Goal: Task Accomplishment & Management: Use online tool/utility

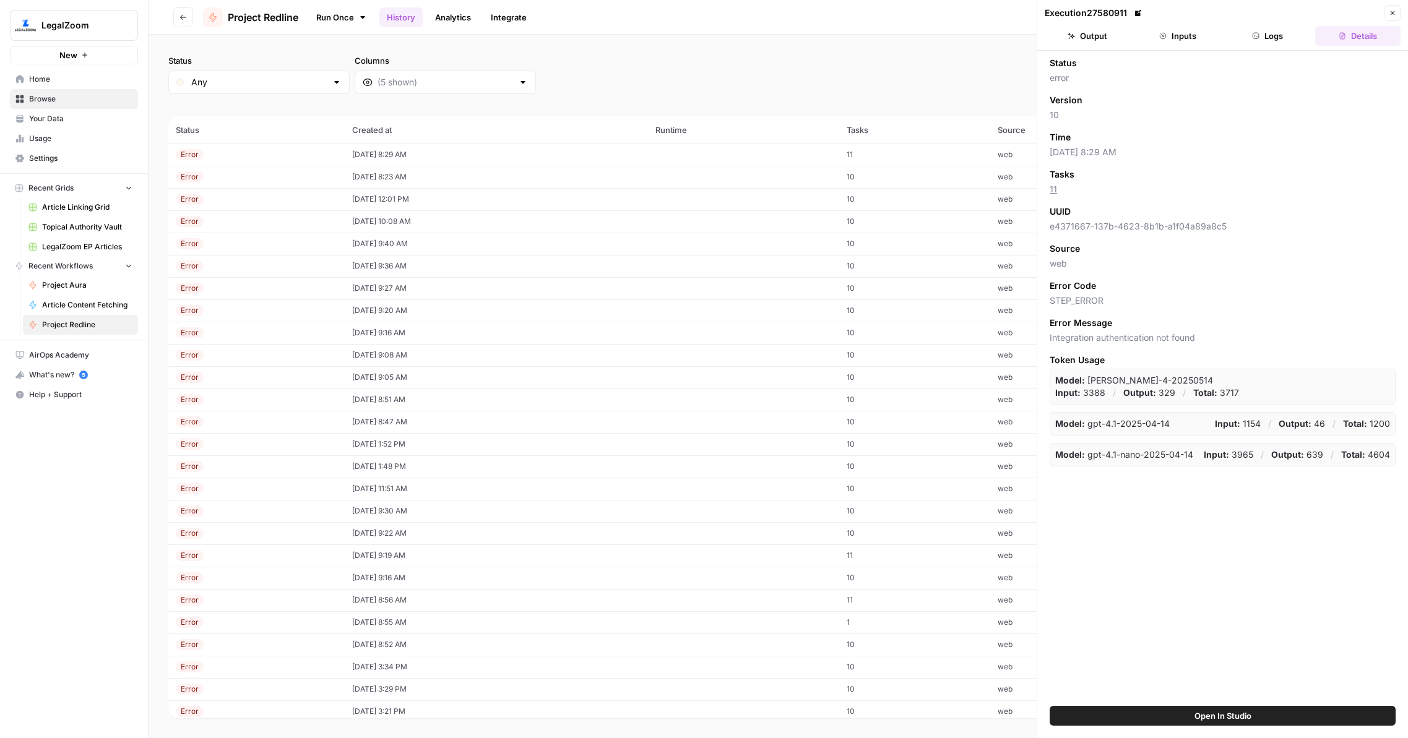
click at [185, 16] on icon "button" at bounding box center [182, 17] width 7 height 7
click at [84, 80] on span "Home" at bounding box center [80, 79] width 103 height 11
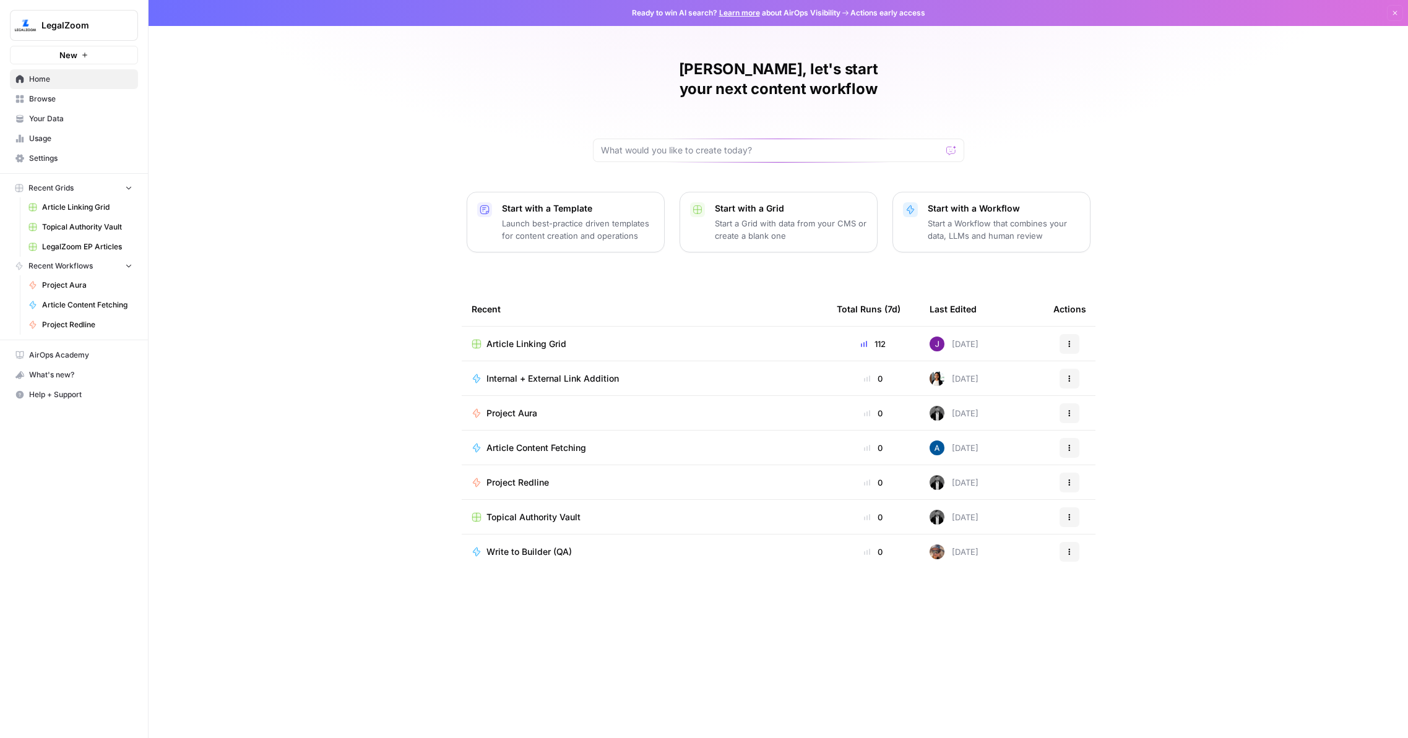
click at [517, 407] on span "Project Aura" at bounding box center [511, 413] width 51 height 12
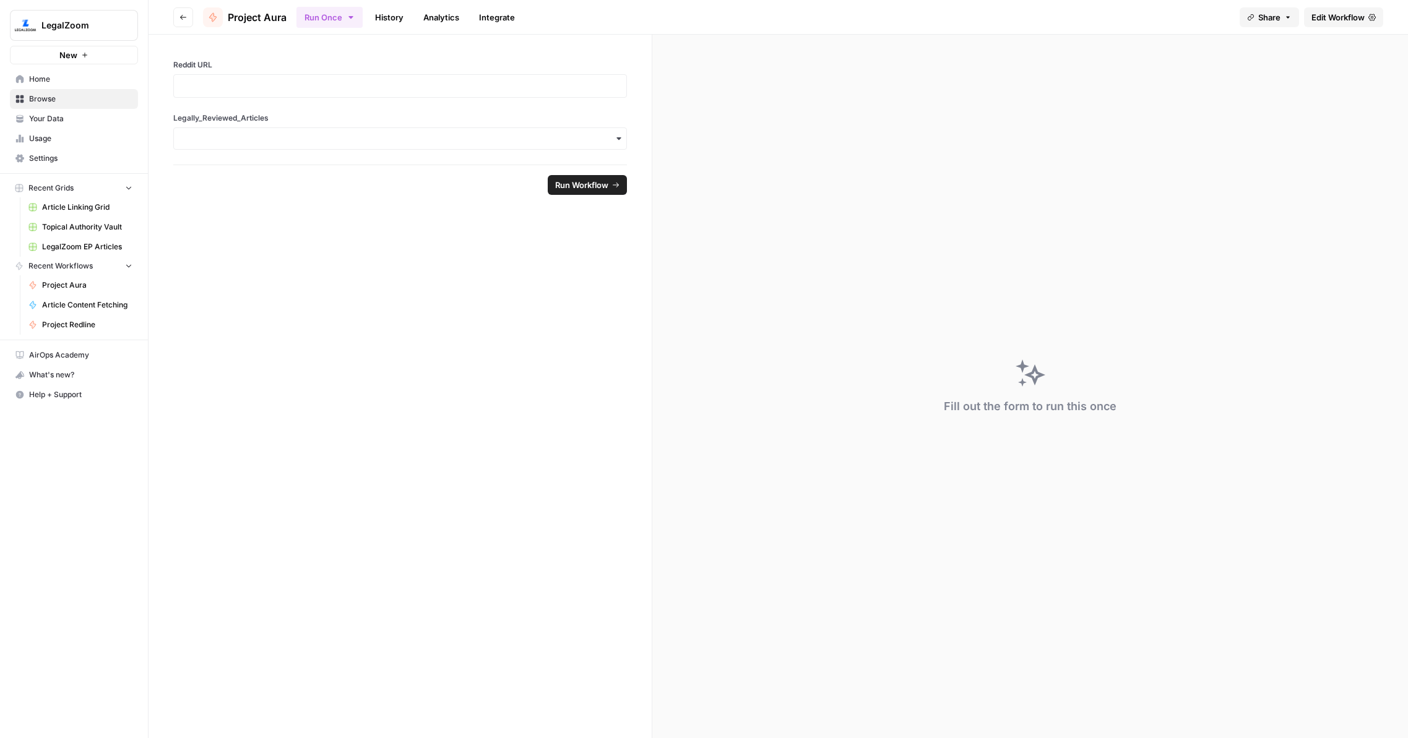
click at [1349, 16] on span "Edit Workflow" at bounding box center [1338, 17] width 53 height 12
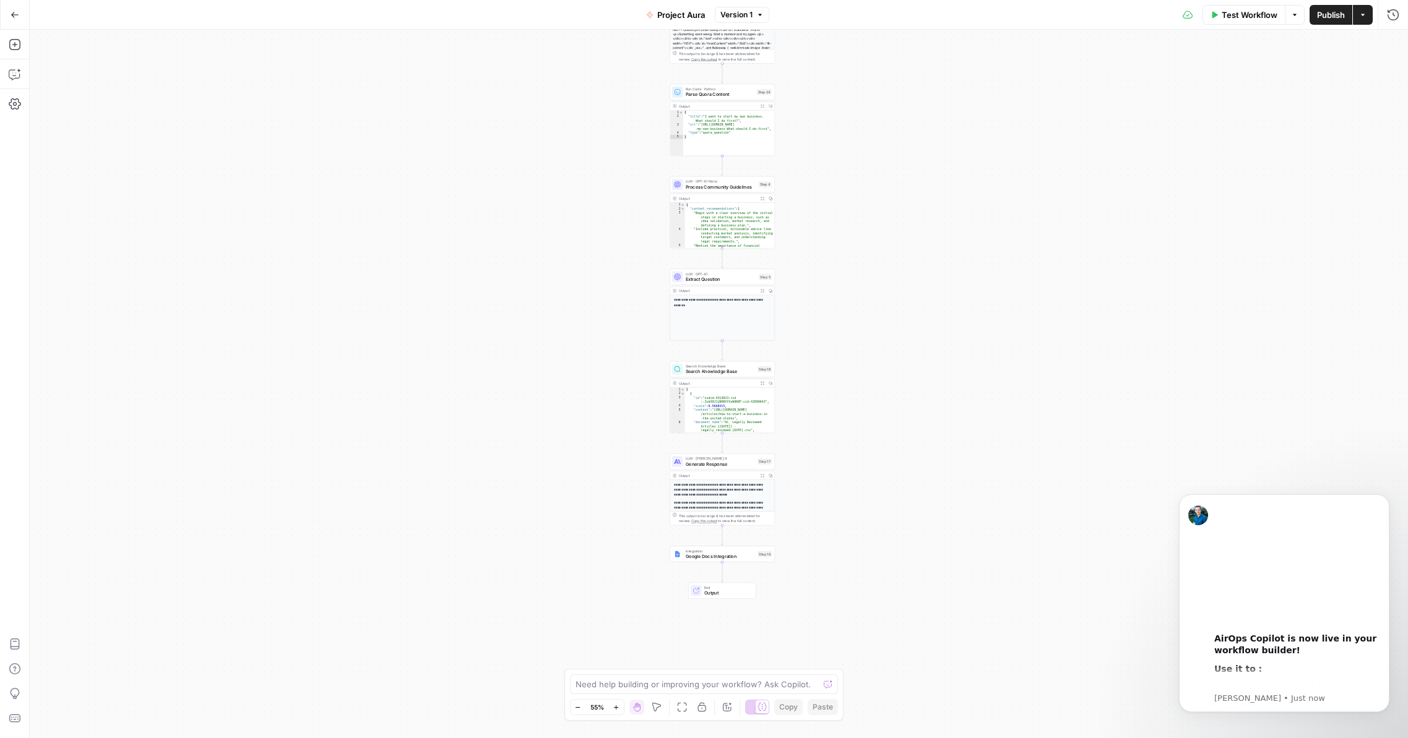
click at [736, 259] on div "Workflow Set Inputs Inputs Web Page Scrape Fetch Quora Question Step 23 Output …" at bounding box center [719, 384] width 1378 height 709
type textarea "**********"
click at [734, 228] on div "{ "content_recommendations" : [ "Begin with a clear overview of the initial ste…" at bounding box center [730, 233] width 90 height 61
click at [758, 16] on icon "button" at bounding box center [759, 14] width 7 height 7
click at [1268, 85] on div "**********" at bounding box center [719, 384] width 1378 height 709
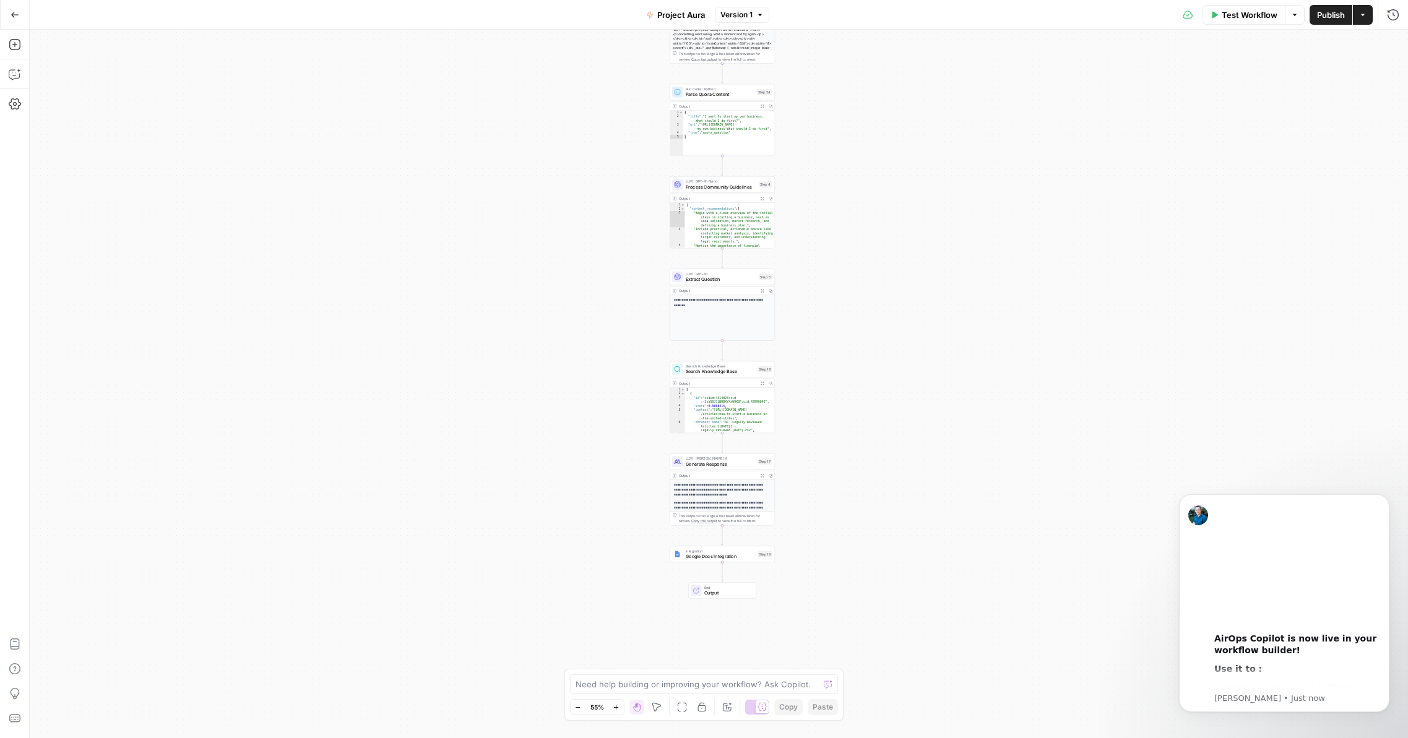
click at [1367, 20] on button "Actions" at bounding box center [1363, 15] width 20 height 20
click at [1110, 75] on div "**********" at bounding box center [719, 384] width 1378 height 709
click at [15, 15] on icon "button" at bounding box center [15, 15] width 9 height 9
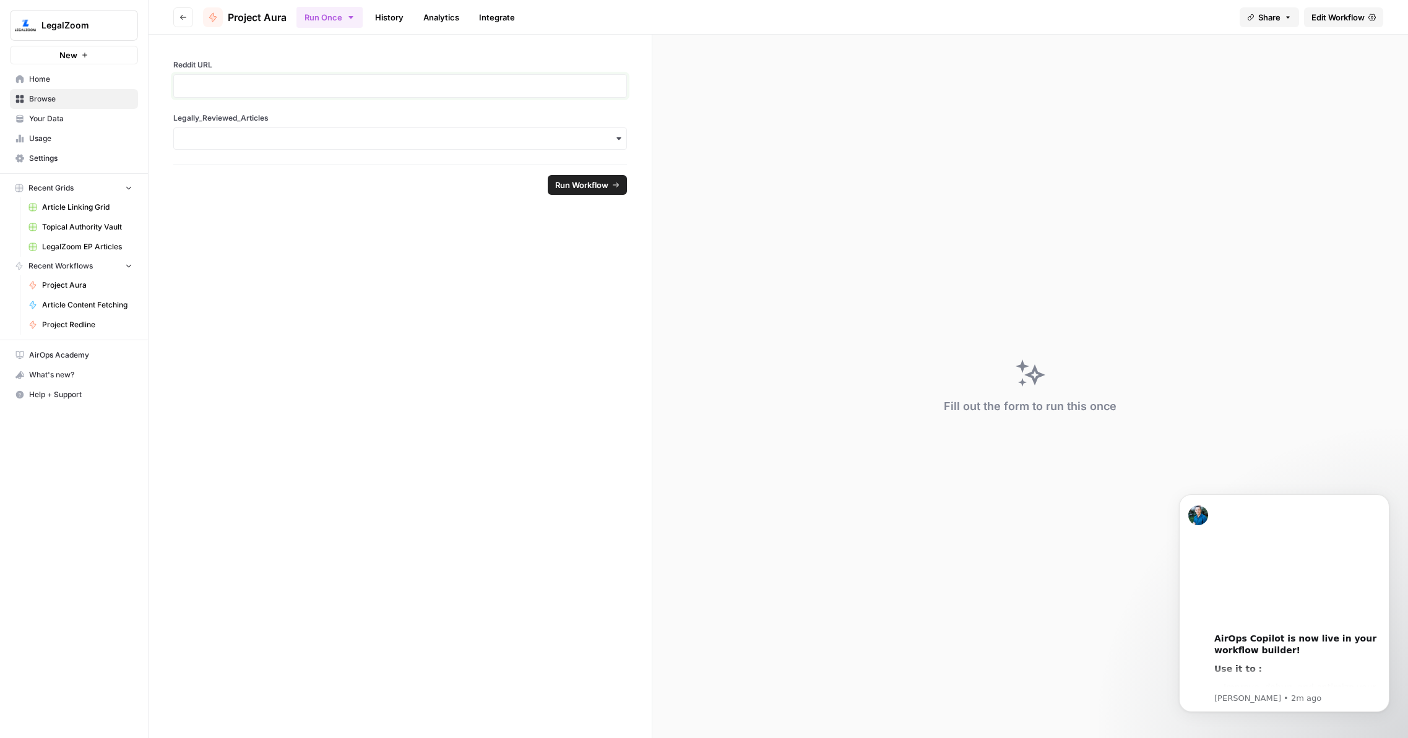
click at [282, 80] on p at bounding box center [400, 86] width 438 height 12
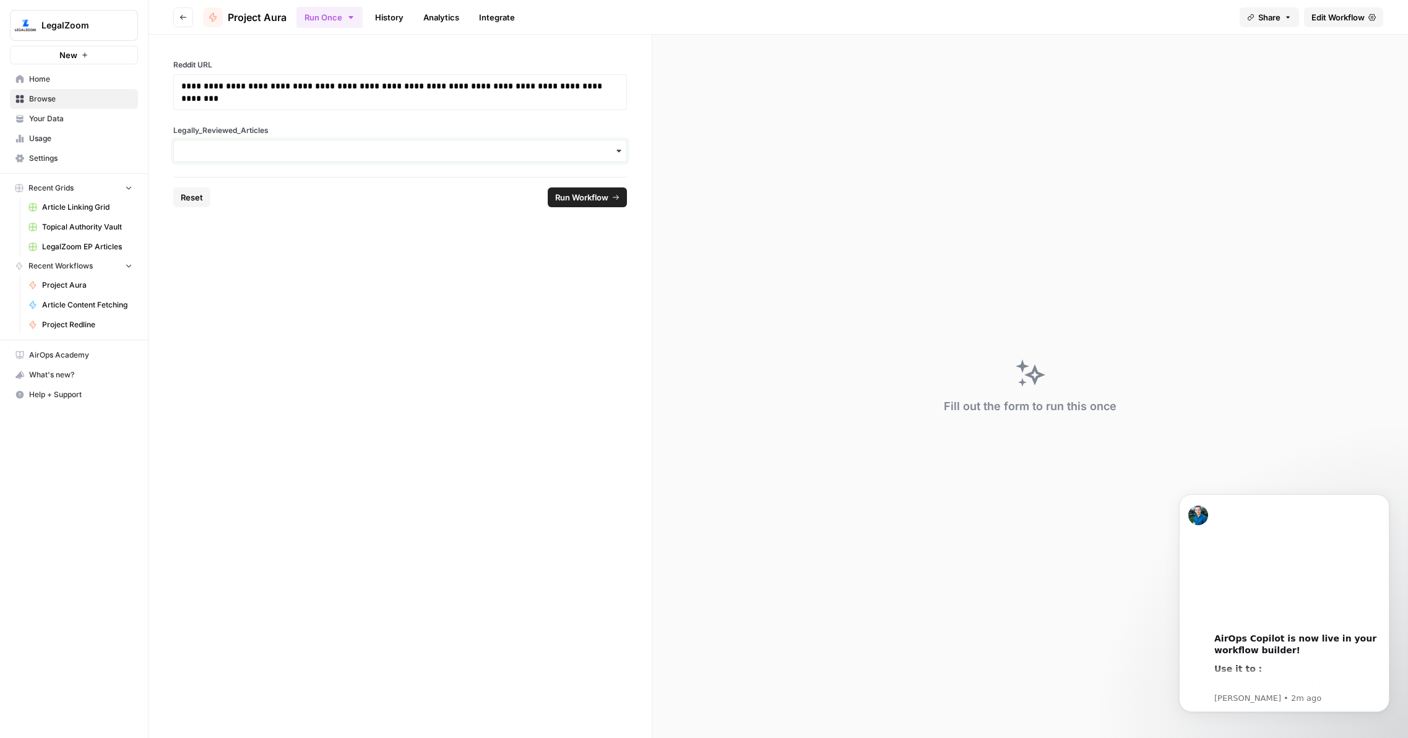
click at [288, 150] on input "Legally_Reviewed_Articles" at bounding box center [400, 151] width 438 height 12
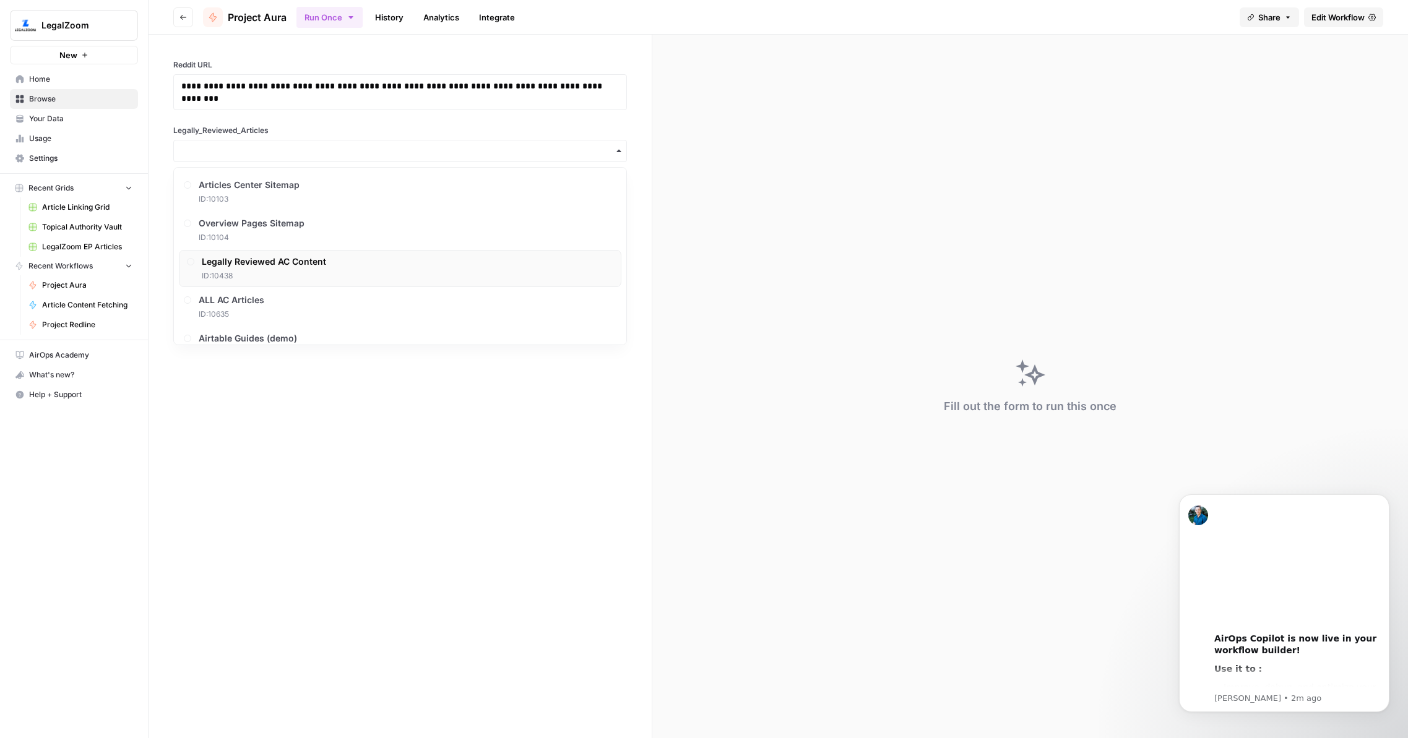
click at [269, 267] on span "Legally Reviewed AC Content" at bounding box center [264, 262] width 124 height 12
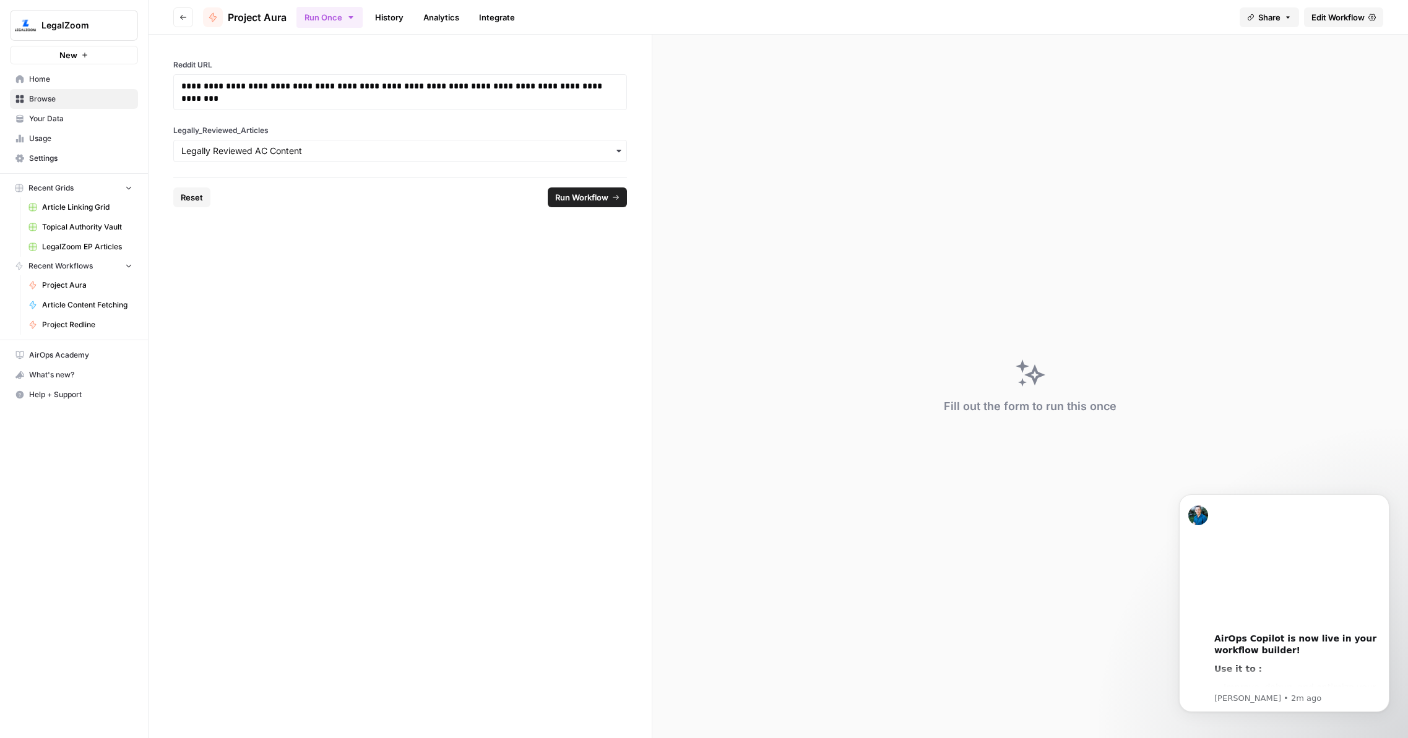
click at [581, 192] on span "Run Workflow" at bounding box center [581, 197] width 53 height 12
click at [391, 22] on link "History" at bounding box center [389, 17] width 43 height 20
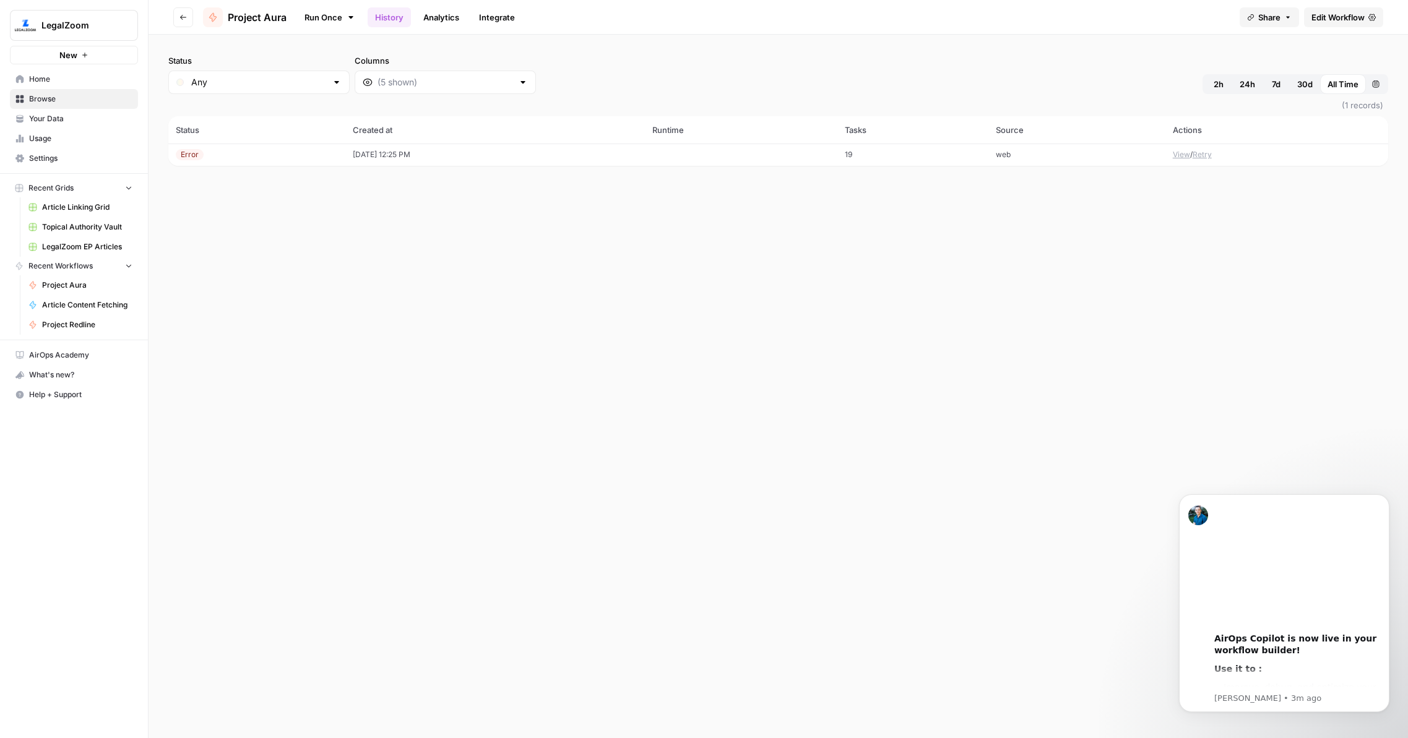
click at [358, 155] on td "[DATE] 12:25 PM" at bounding box center [495, 155] width 300 height 22
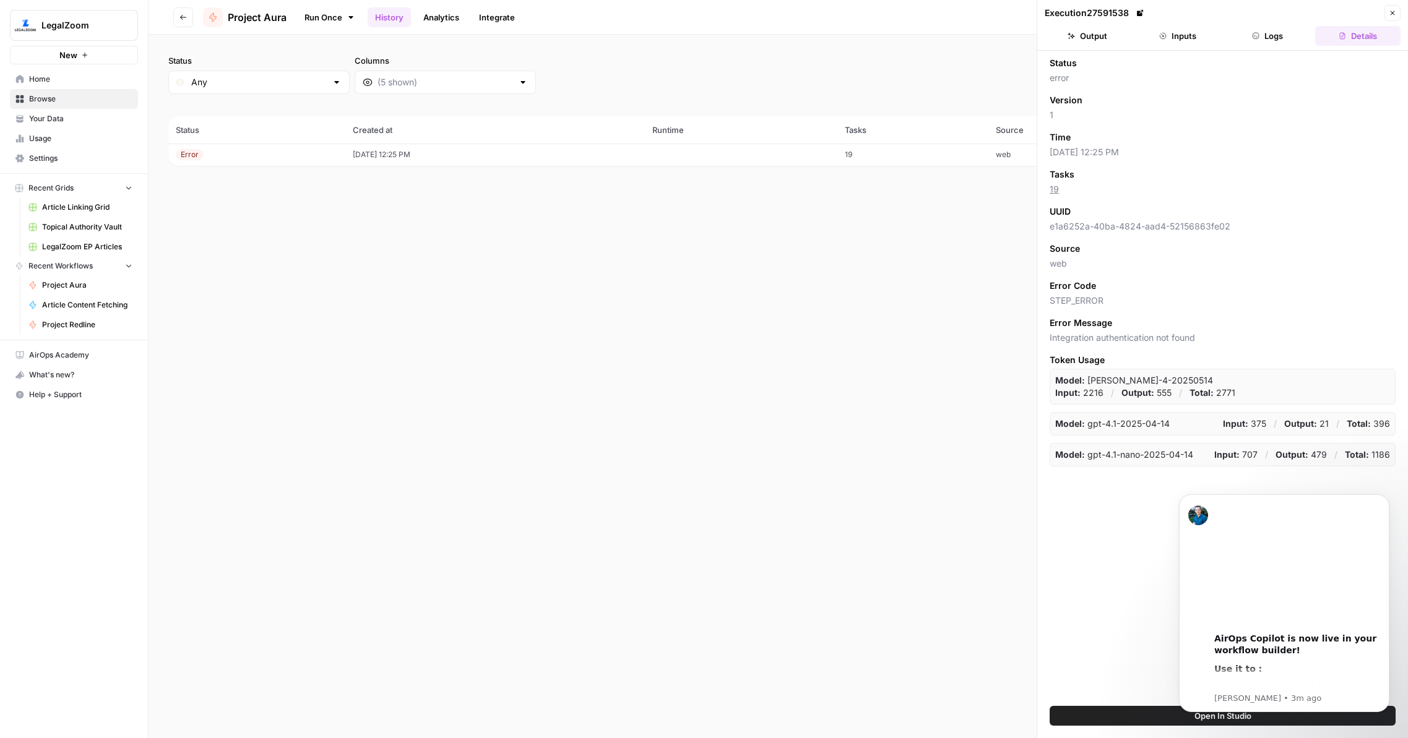
click at [1280, 35] on button "Logs" at bounding box center [1267, 36] width 85 height 20
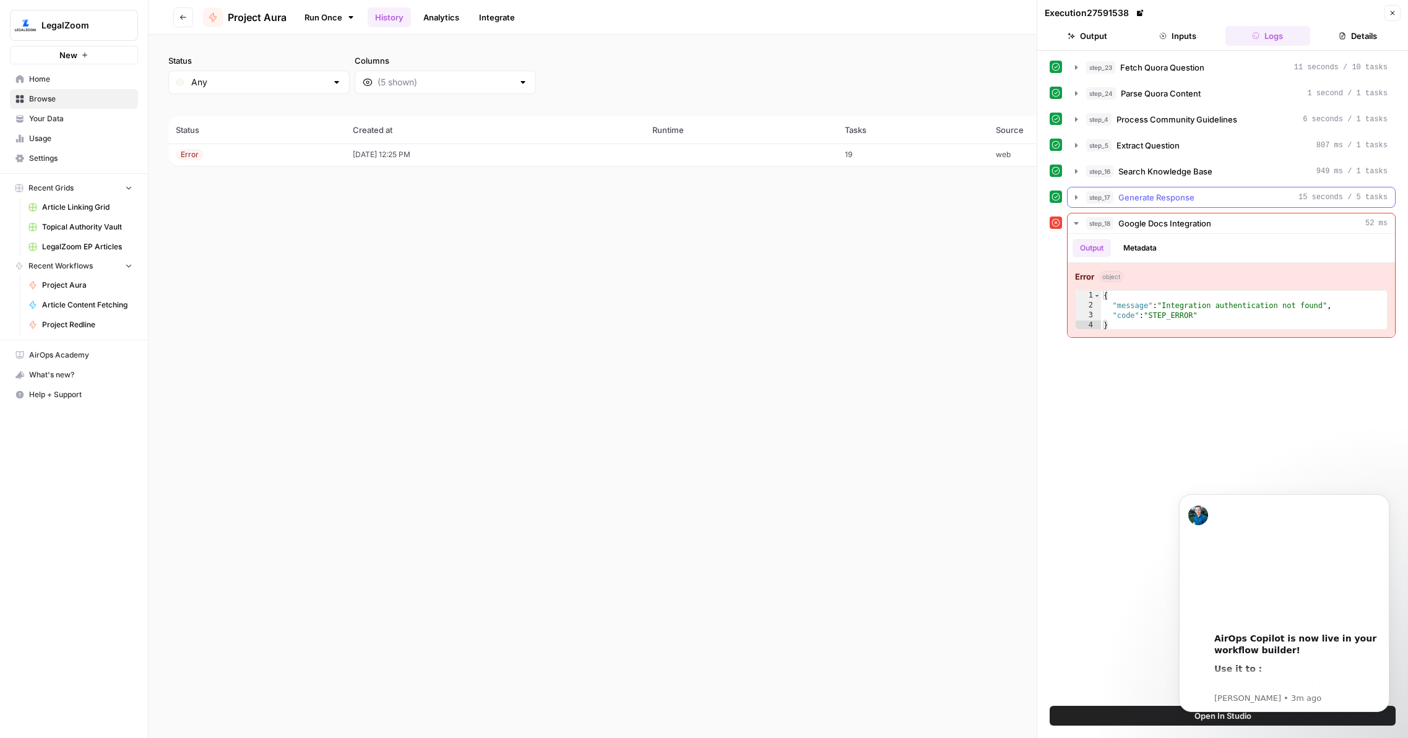
click at [1174, 192] on span "Generate Response" at bounding box center [1156, 197] width 76 height 12
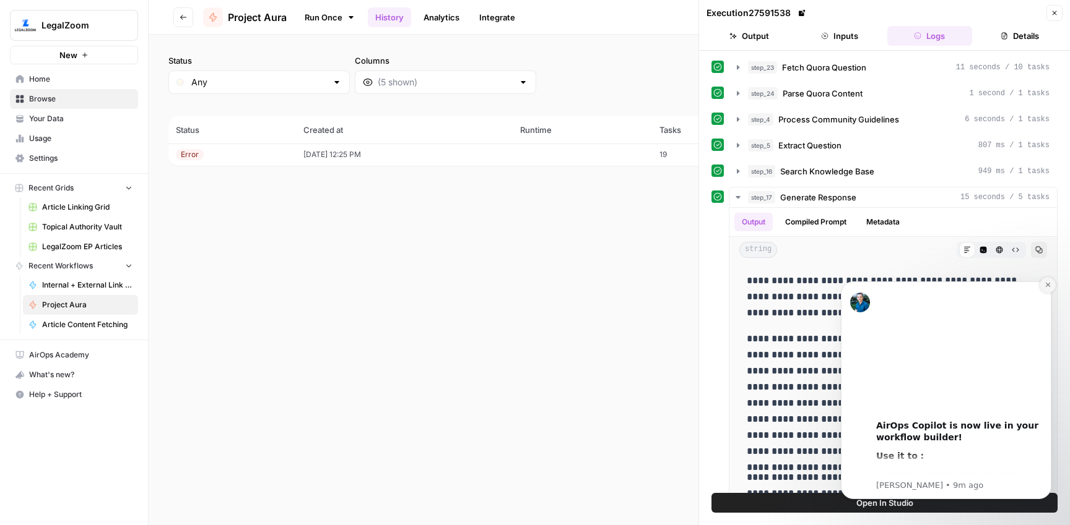
drag, startPoint x: 1047, startPoint y: 285, endPoint x: 1870, endPoint y: 551, distance: 865.3
click at [1047, 285] on icon "Dismiss notification" at bounding box center [1047, 285] width 4 height 4
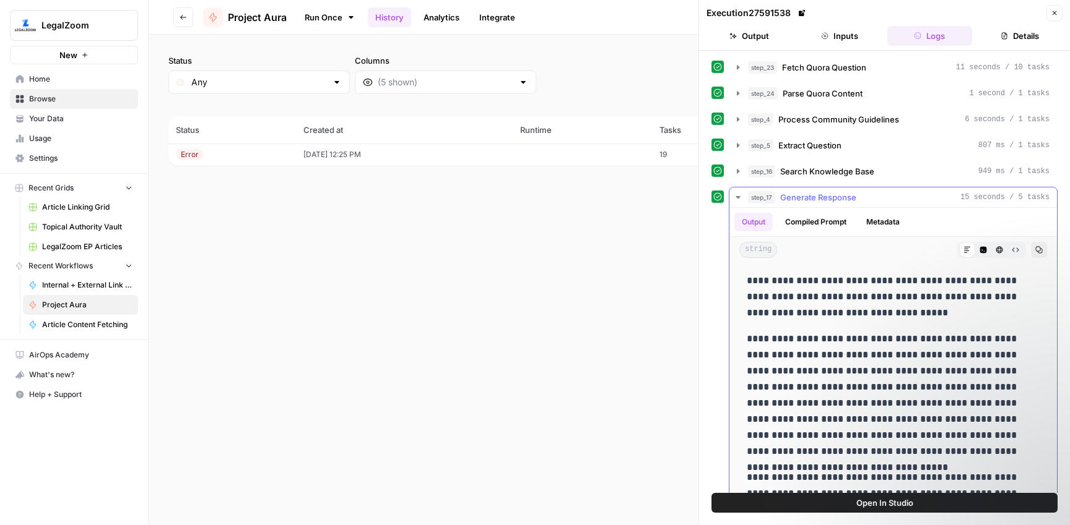
drag, startPoint x: 798, startPoint y: 280, endPoint x: 844, endPoint y: 305, distance: 51.2
click at [844, 305] on p "**********" at bounding box center [892, 297] width 293 height 48
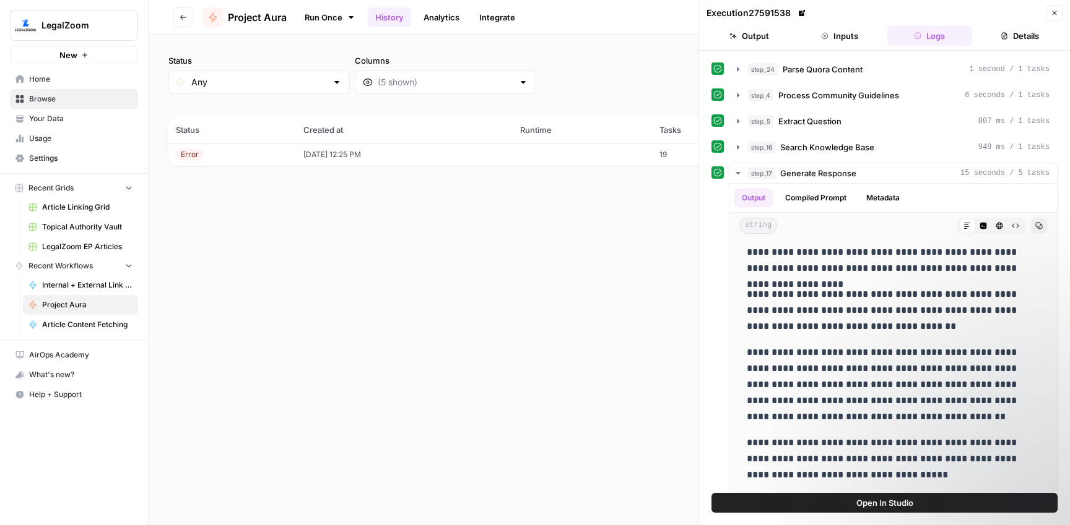
scroll to position [161, 0]
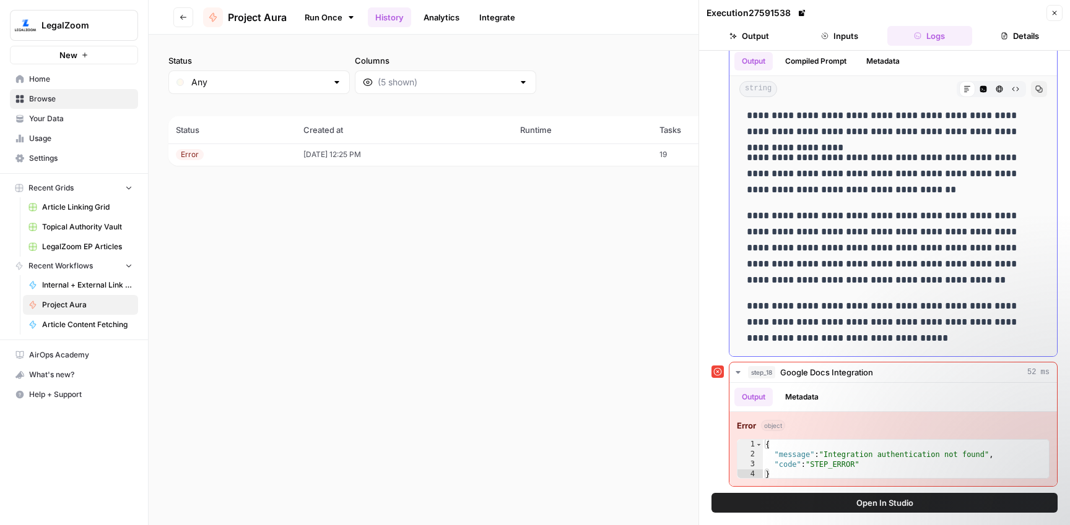
drag, startPoint x: 816, startPoint y: 297, endPoint x: 917, endPoint y: 335, distance: 107.7
copy div "**********"
click at [314, 14] on link "Run Once" at bounding box center [329, 17] width 66 height 21
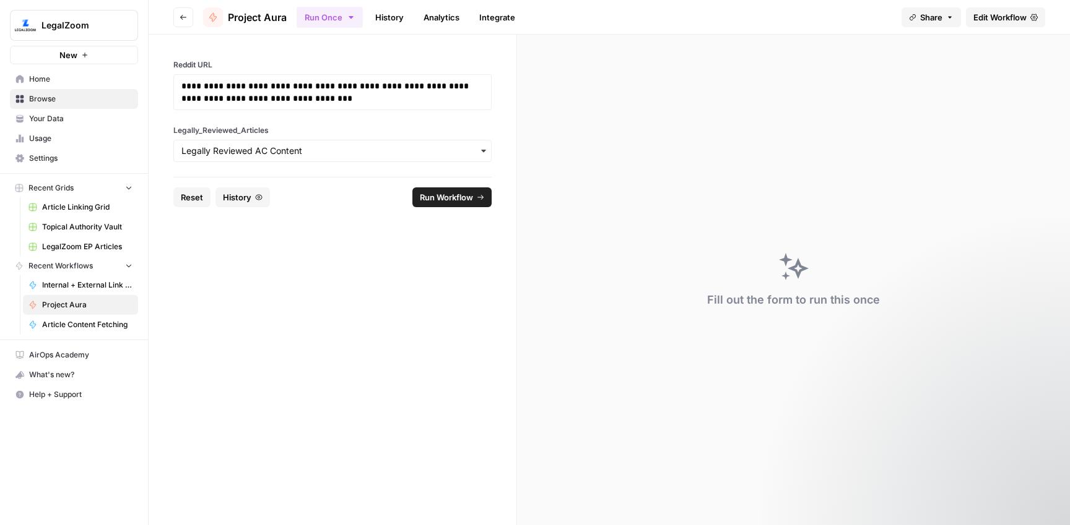
drag, startPoint x: 192, startPoint y: 196, endPoint x: 220, endPoint y: 168, distance: 39.0
click at [192, 196] on span "Reset" at bounding box center [192, 197] width 22 height 12
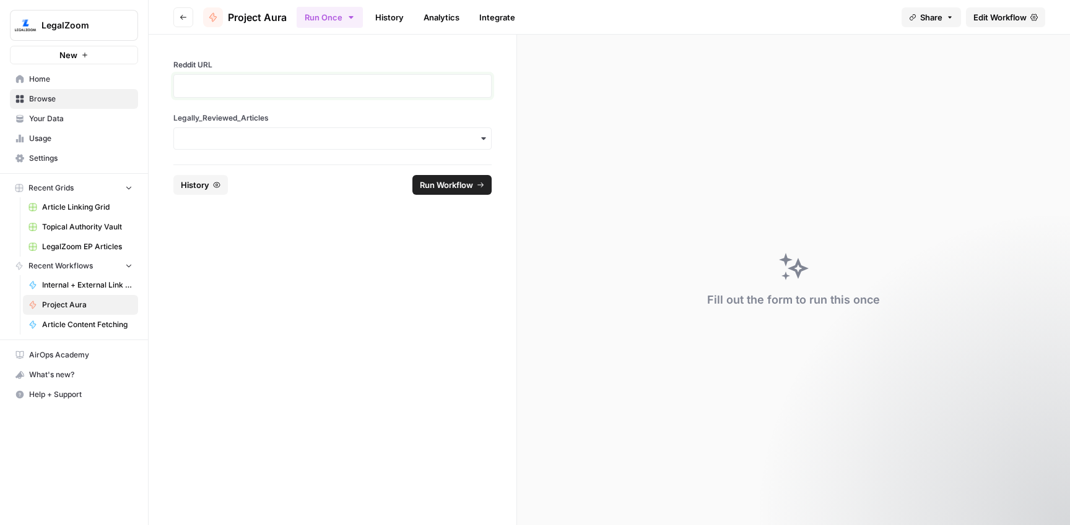
click at [262, 86] on p at bounding box center [332, 86] width 302 height 12
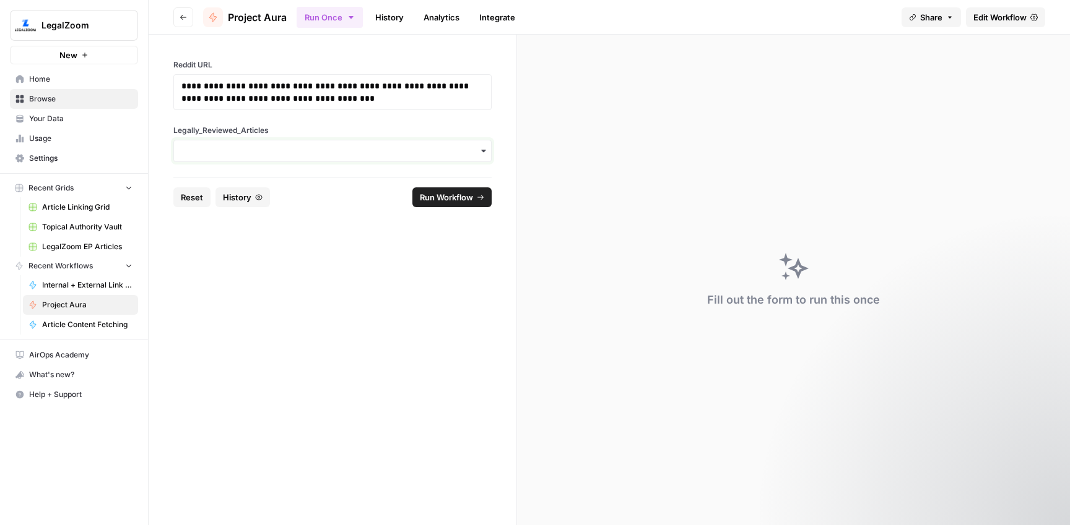
click at [282, 157] on input "Legally_Reviewed_Articles" at bounding box center [332, 151] width 302 height 12
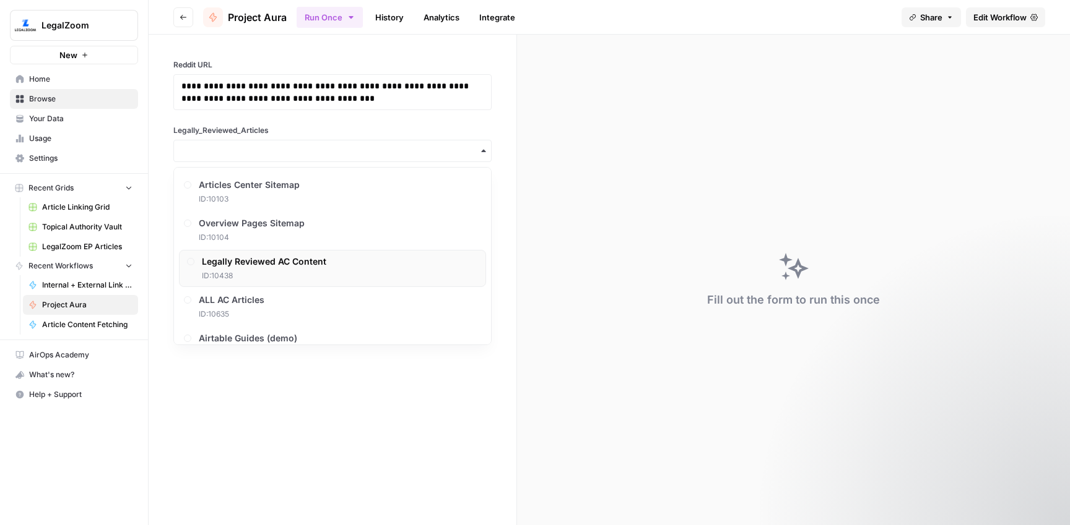
click at [282, 272] on span "ID: 10438" at bounding box center [264, 275] width 124 height 11
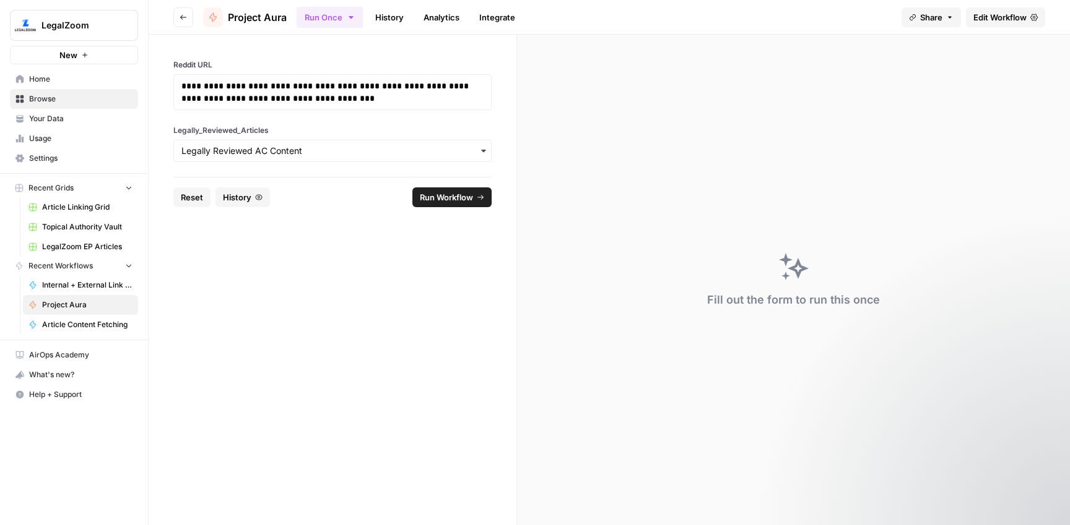
click at [442, 195] on span "Run Workflow" at bounding box center [446, 197] width 53 height 12
click at [379, 11] on link "History" at bounding box center [389, 17] width 43 height 20
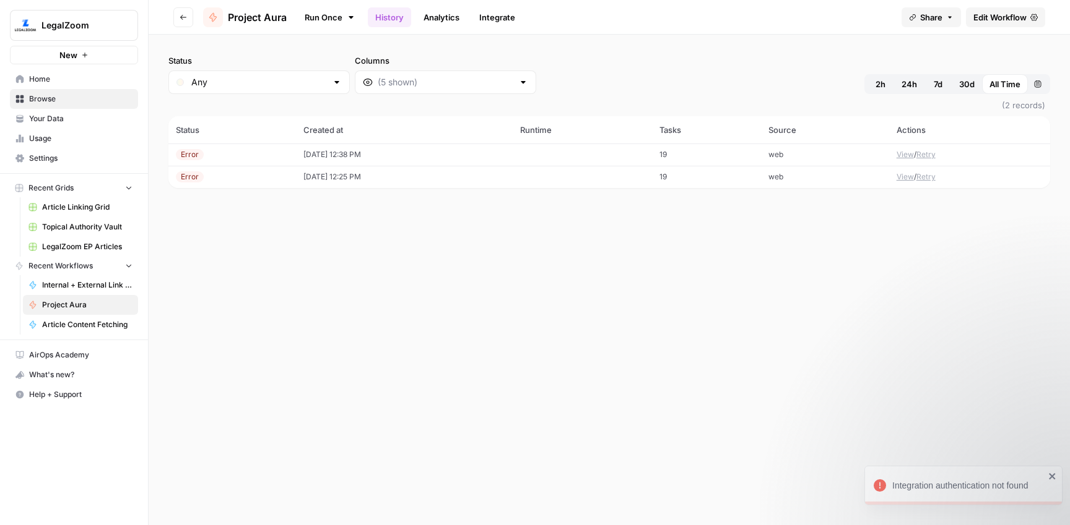
click at [322, 148] on td "[DATE] 12:38 PM" at bounding box center [404, 155] width 217 height 22
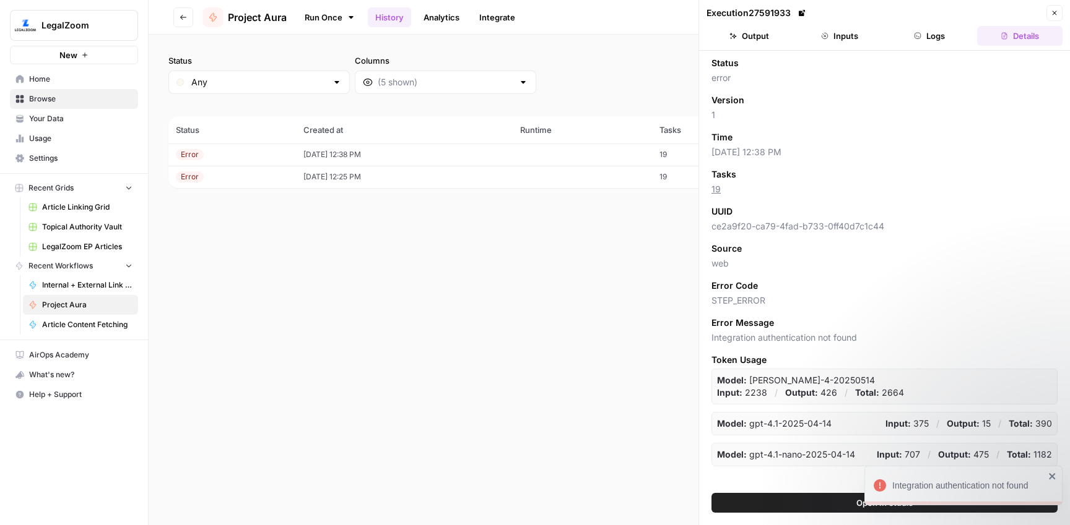
click at [920, 36] on icon "button" at bounding box center [917, 35] width 7 height 7
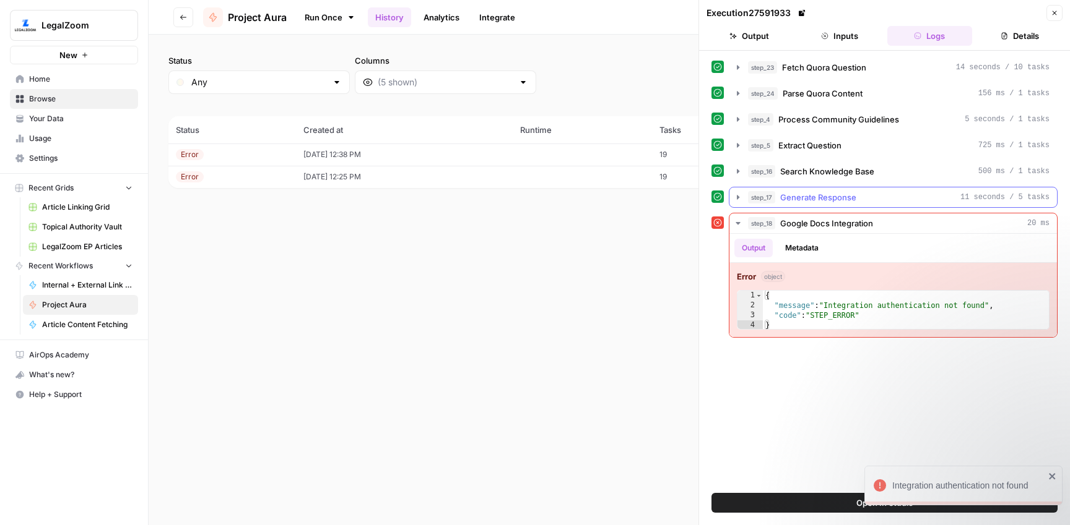
click at [885, 192] on div "step_17 Generate Response 11 seconds / 5 tasks" at bounding box center [898, 197] width 301 height 12
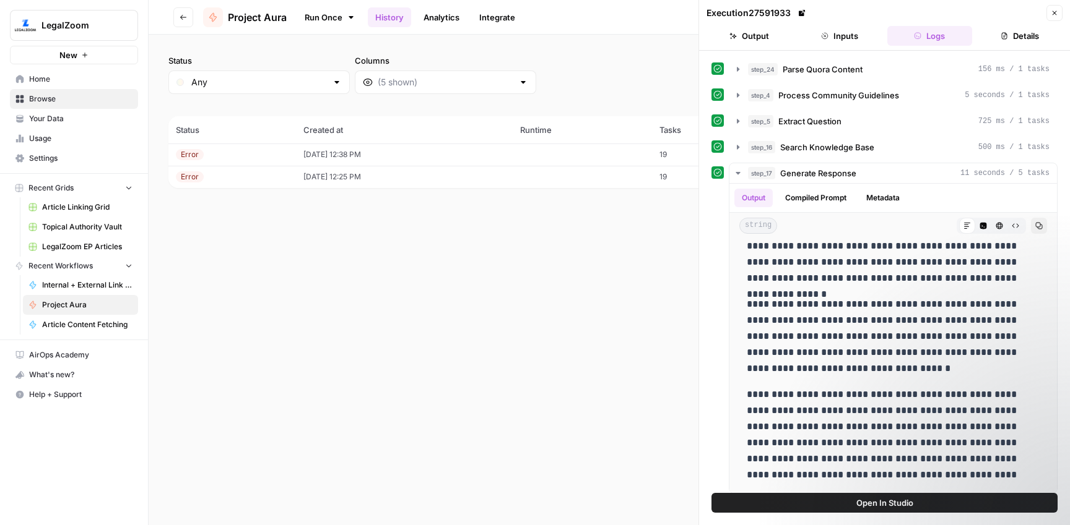
scroll to position [161, 0]
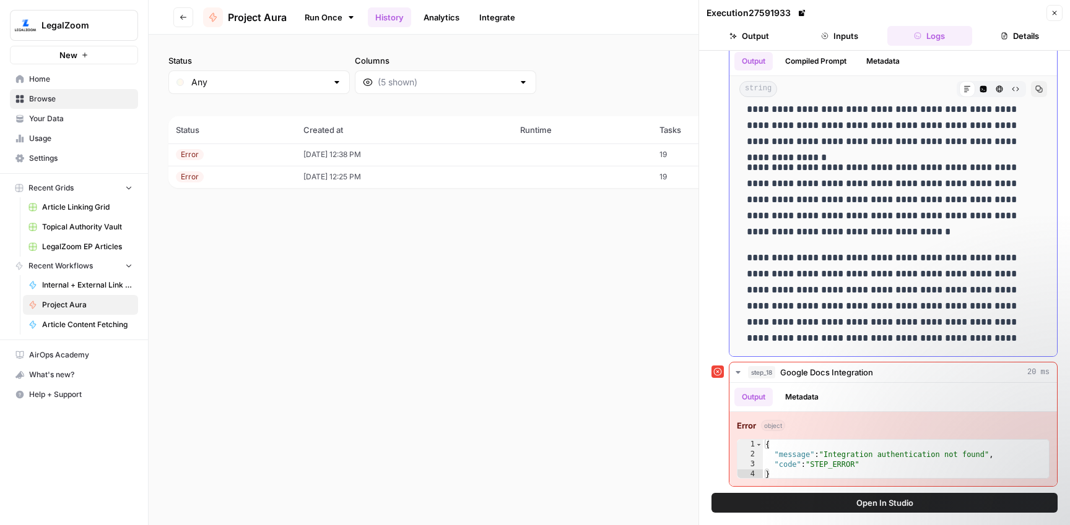
drag, startPoint x: 745, startPoint y: 288, endPoint x: 1011, endPoint y: 342, distance: 270.9
click at [1011, 342] on div "**********" at bounding box center [893, 19] width 308 height 665
copy div "**********"
click at [48, 84] on span "Home" at bounding box center [80, 79] width 103 height 11
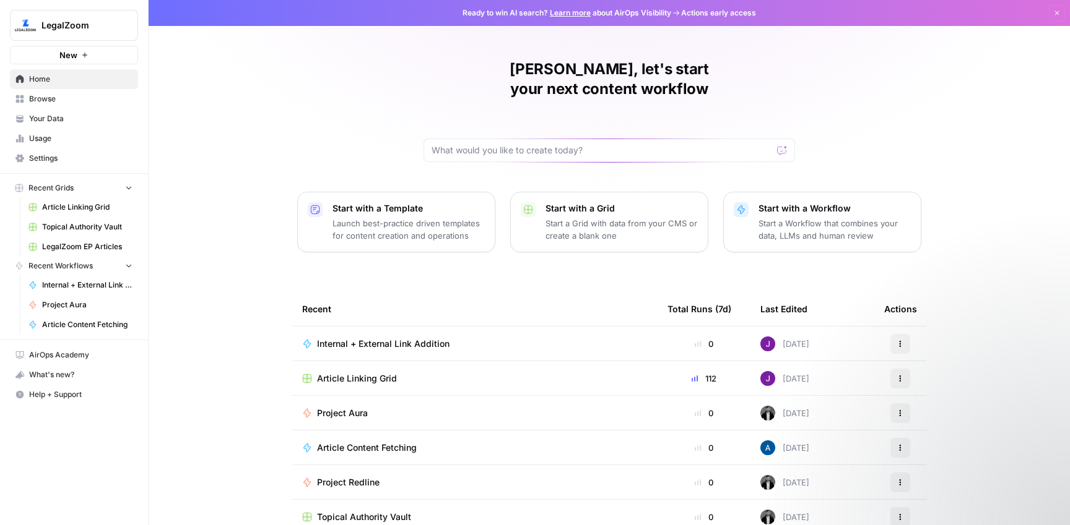
click at [352, 477] on span "Project Redline" at bounding box center [348, 483] width 63 height 12
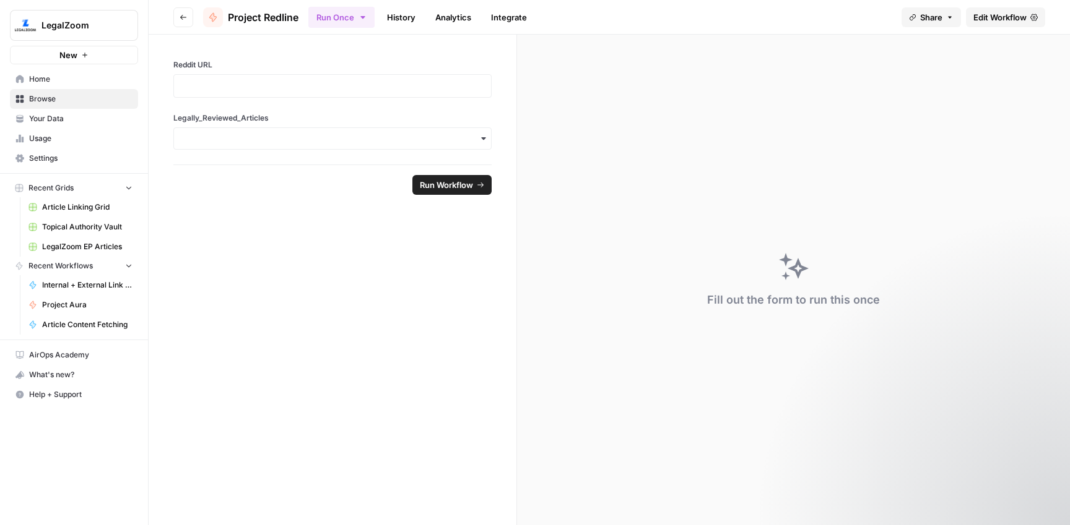
click at [408, 11] on link "History" at bounding box center [400, 17] width 43 height 20
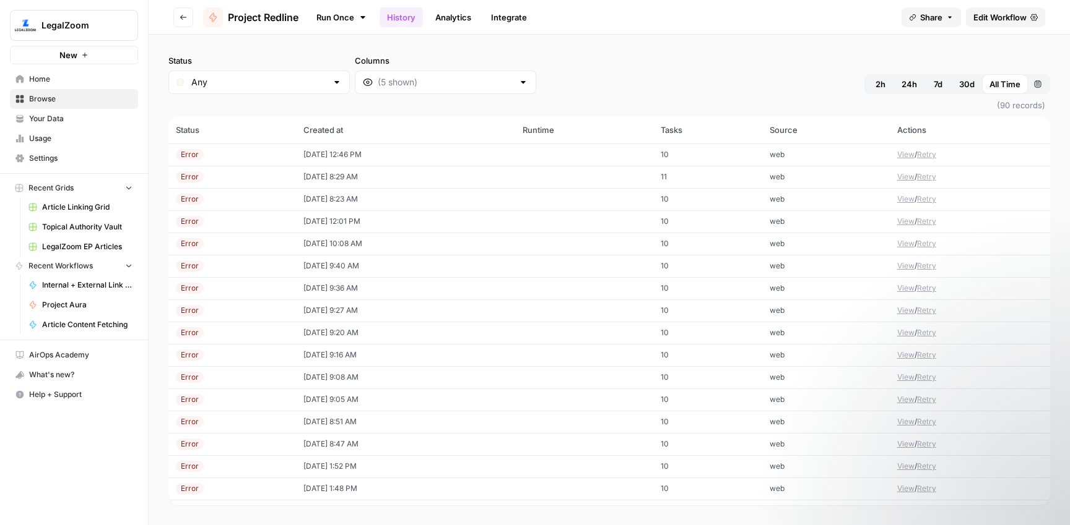
click at [362, 158] on td "[DATE] 12:46 PM" at bounding box center [406, 155] width 220 height 22
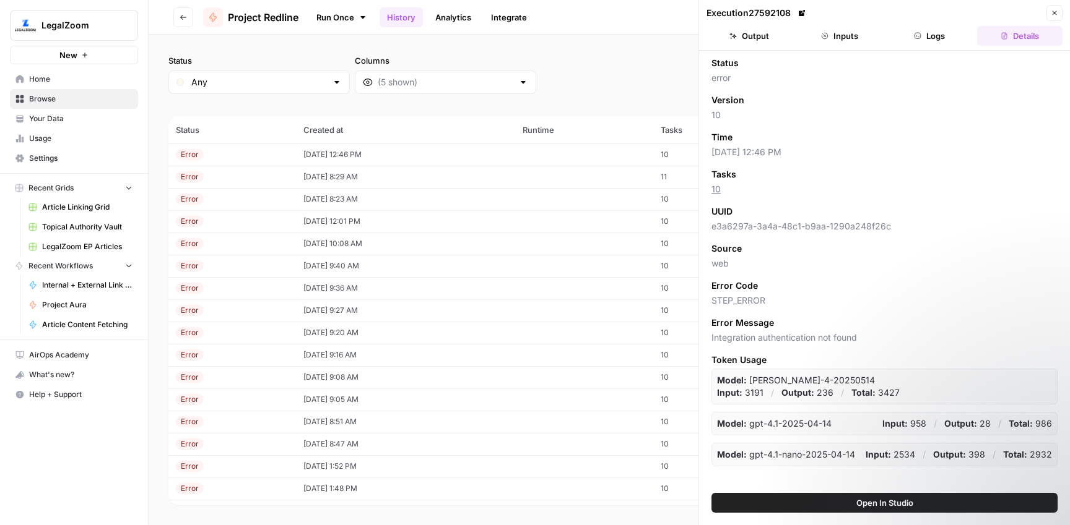
click at [928, 37] on button "Logs" at bounding box center [929, 36] width 85 height 20
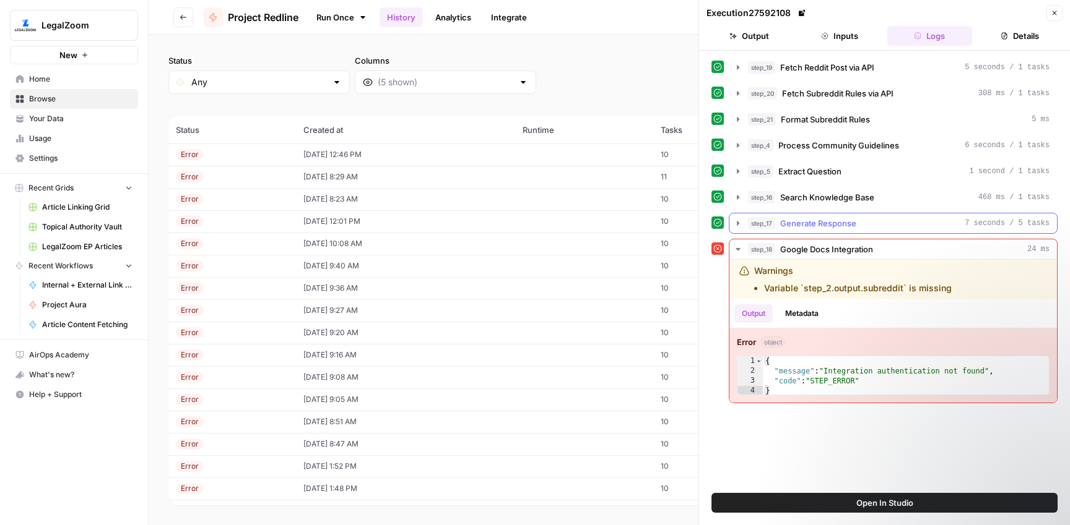
click at [844, 227] on span "Generate Response" at bounding box center [818, 223] width 76 height 12
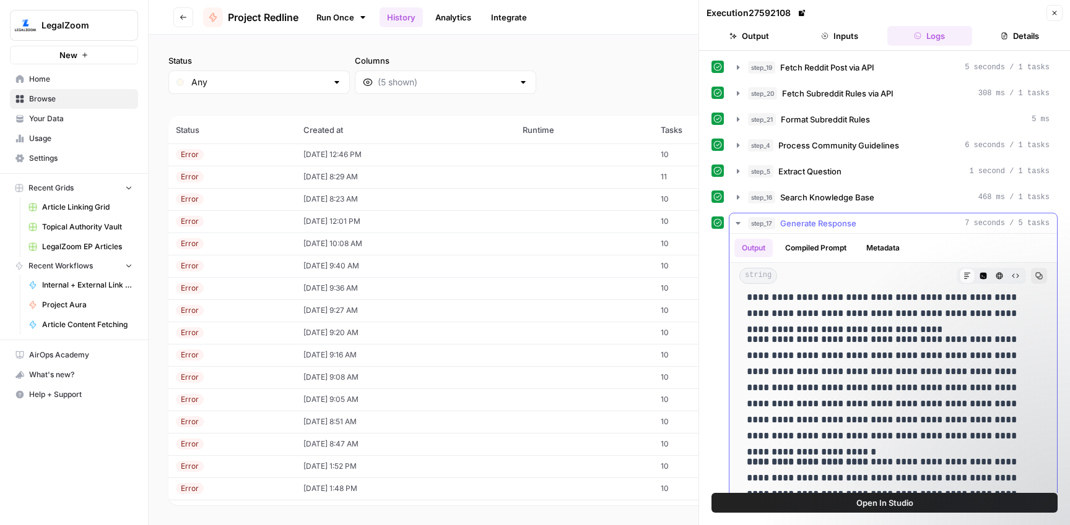
scroll to position [76, 0]
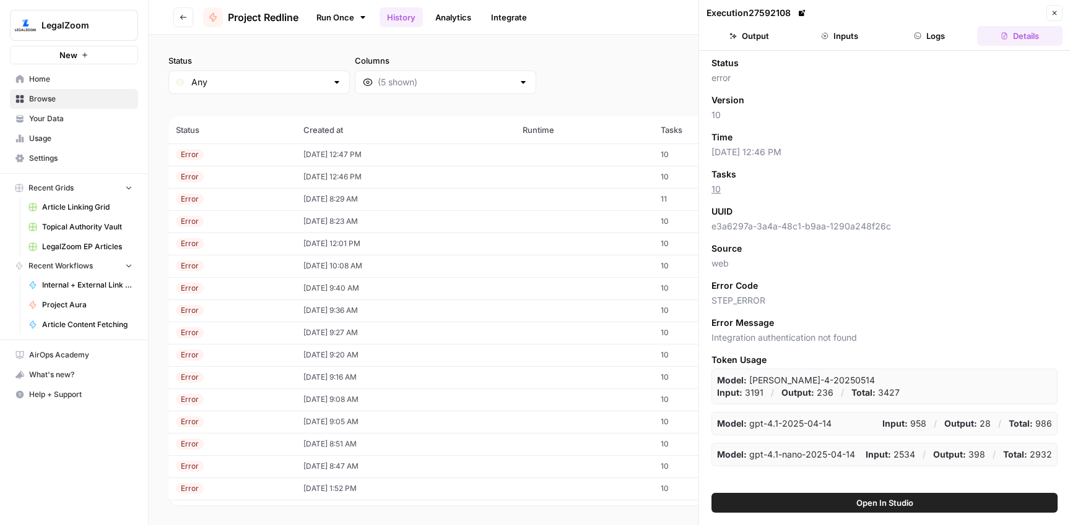
click at [344, 157] on td "08/14/25 at 12:47 PM" at bounding box center [406, 155] width 220 height 22
click at [933, 35] on button "Logs" at bounding box center [929, 36] width 85 height 20
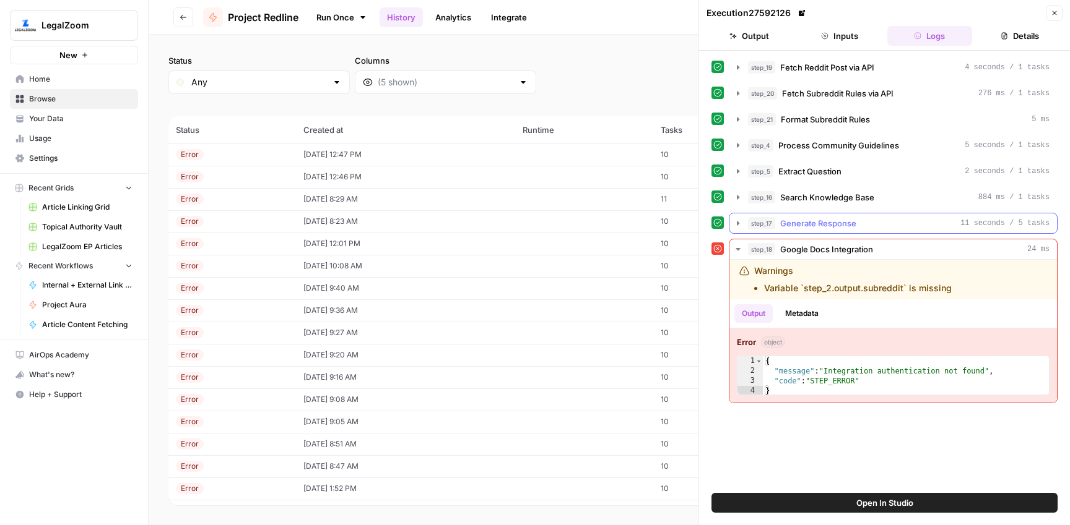
click at [875, 219] on div "step_17 Generate Response 11 seconds / 5 tasks" at bounding box center [898, 223] width 301 height 12
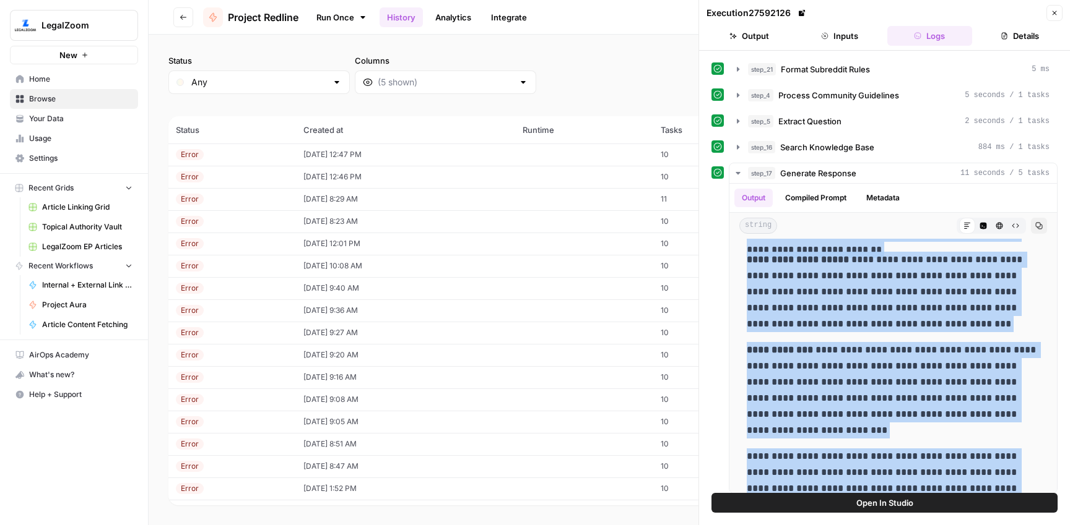
scroll to position [227, 0]
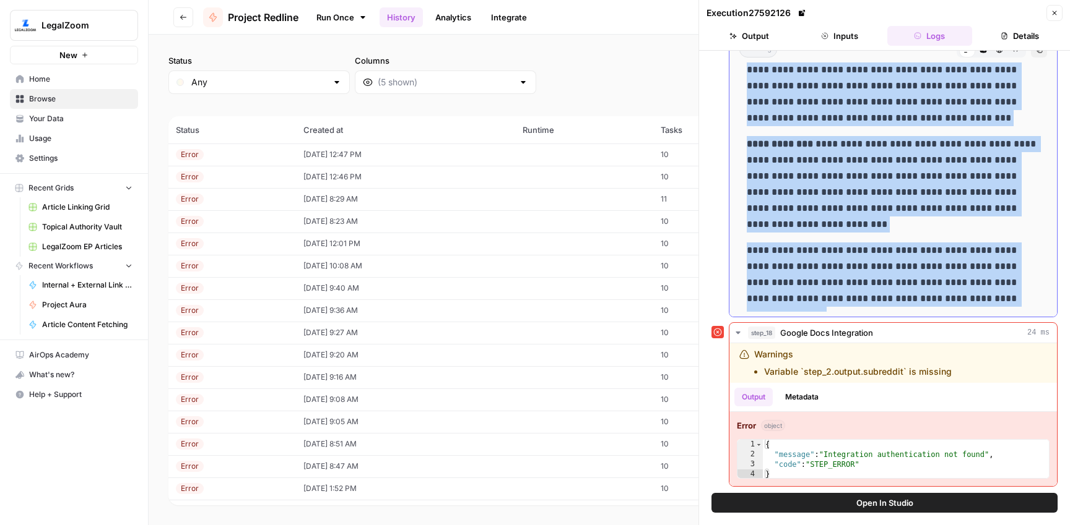
drag, startPoint x: 933, startPoint y: 348, endPoint x: 994, endPoint y: 294, distance: 81.5
click at [994, 294] on div "**********" at bounding box center [893, 49] width 308 height 526
copy div "**********"
